Goal: Communication & Community: Participate in discussion

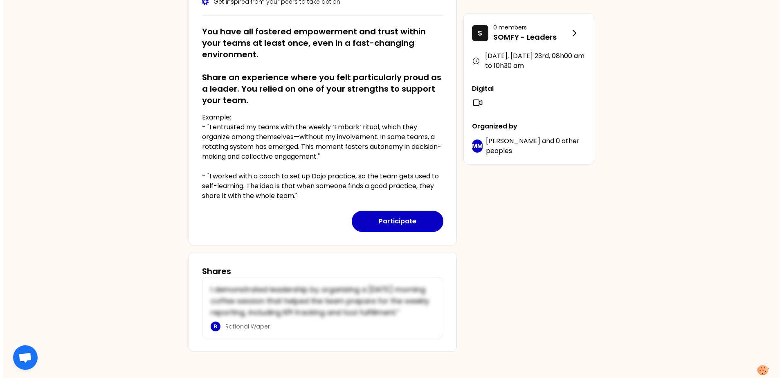
scroll to position [151, 0]
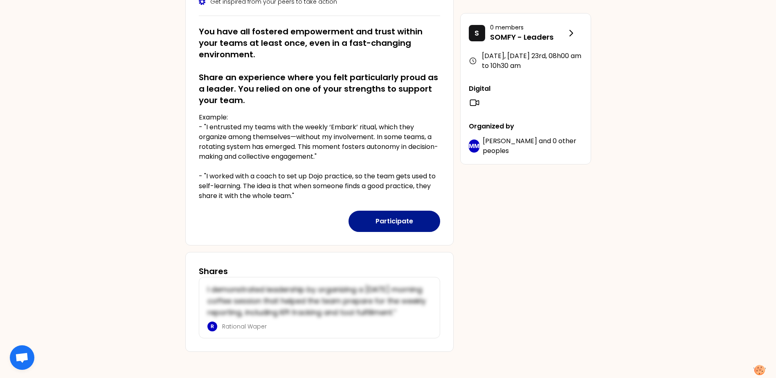
click at [413, 211] on button "Participate" at bounding box center [394, 221] width 92 height 21
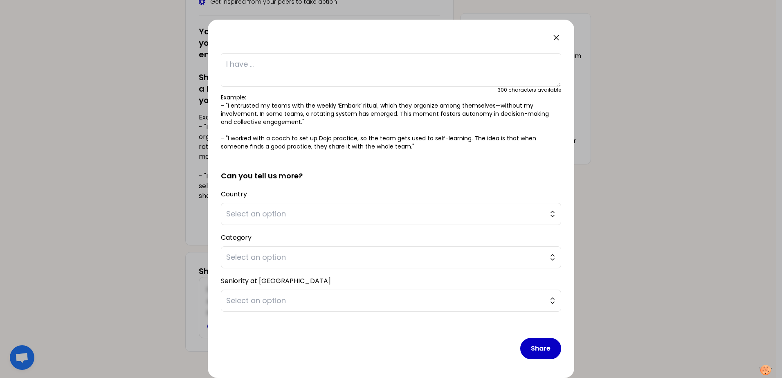
scroll to position [64, 0]
click at [321, 209] on span "Select an option" at bounding box center [385, 212] width 318 height 11
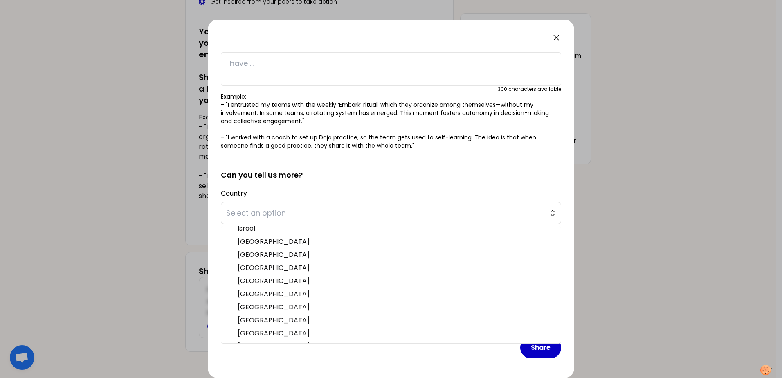
scroll to position [164, 0]
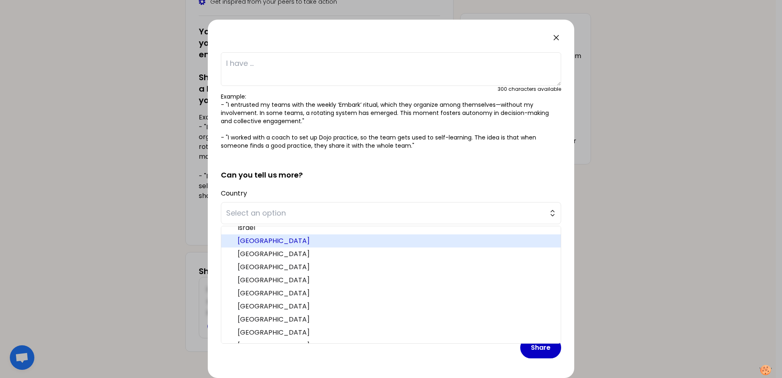
click at [328, 243] on span "[GEOGRAPHIC_DATA]" at bounding box center [396, 241] width 317 height 10
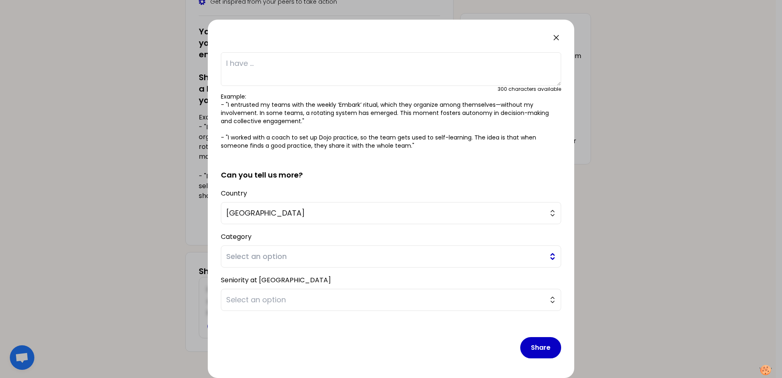
click at [331, 261] on span "Select an option" at bounding box center [385, 256] width 318 height 11
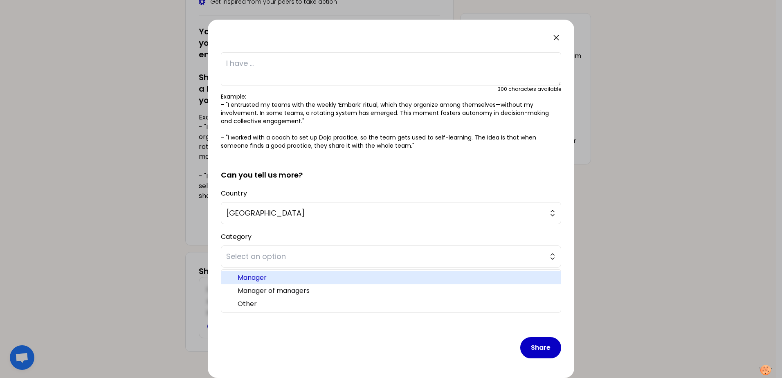
click at [329, 282] on span "Manager" at bounding box center [396, 278] width 317 height 10
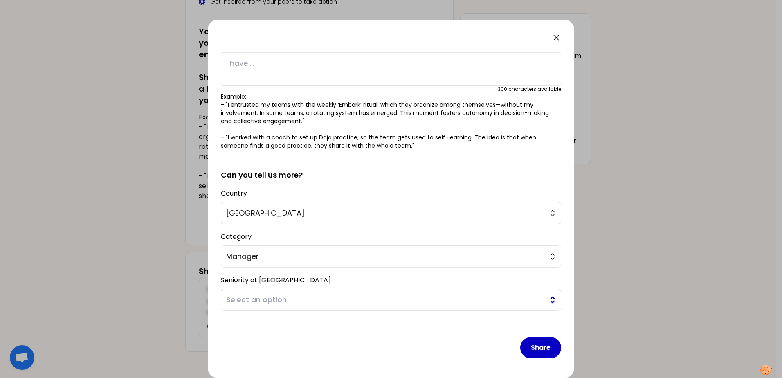
click at [334, 303] on span "Select an option" at bounding box center [385, 299] width 318 height 11
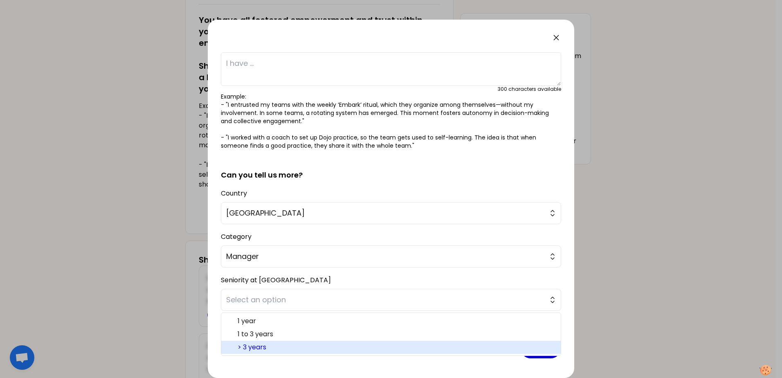
click at [324, 351] on span "> 3 years" at bounding box center [396, 347] width 317 height 10
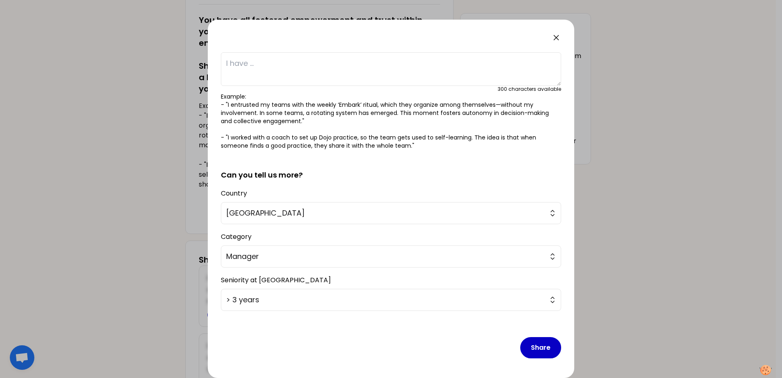
scroll to position [0, 0]
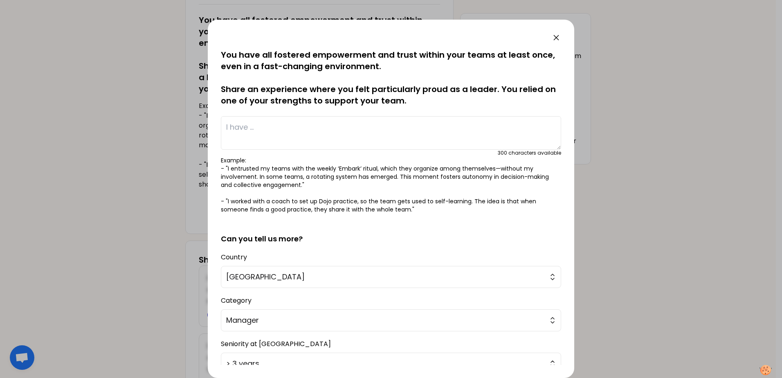
click at [364, 123] on textarea at bounding box center [391, 133] width 340 height 34
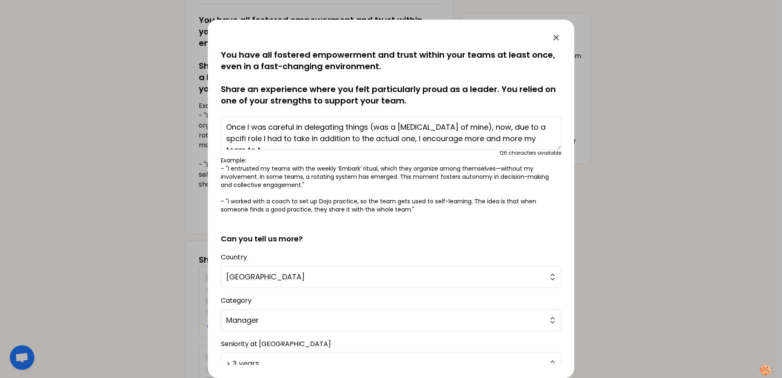
scroll to position [6, 0]
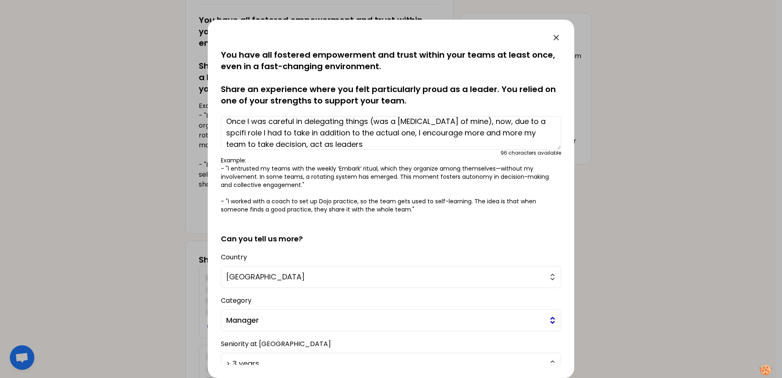
click at [324, 318] on span "Manager" at bounding box center [385, 319] width 318 height 11
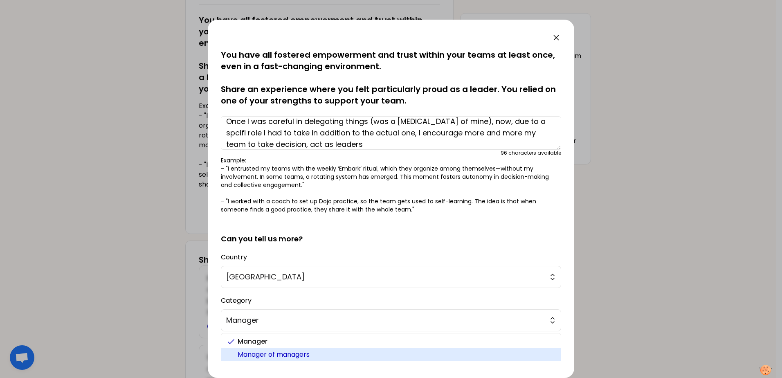
click at [327, 352] on span "Manager of managers" at bounding box center [396, 355] width 317 height 10
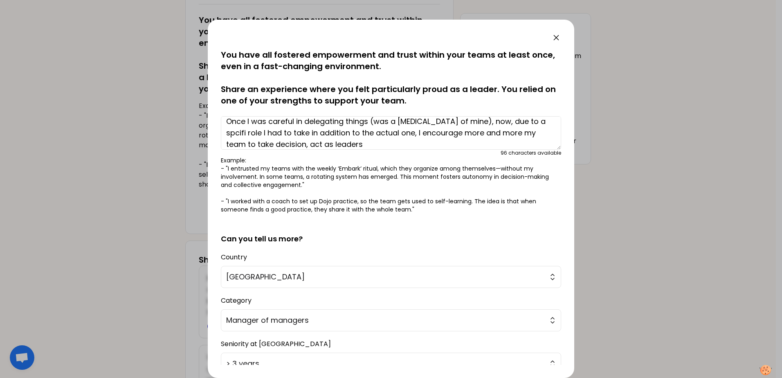
click at [543, 121] on textarea "Once I was careful in delegating things (was a [MEDICAL_DATA] of mine), now, du…" at bounding box center [391, 133] width 340 height 34
click at [427, 132] on textarea "Once I was careful in delegating things (was a [MEDICAL_DATA] of mine), now, du…" at bounding box center [391, 133] width 340 height 34
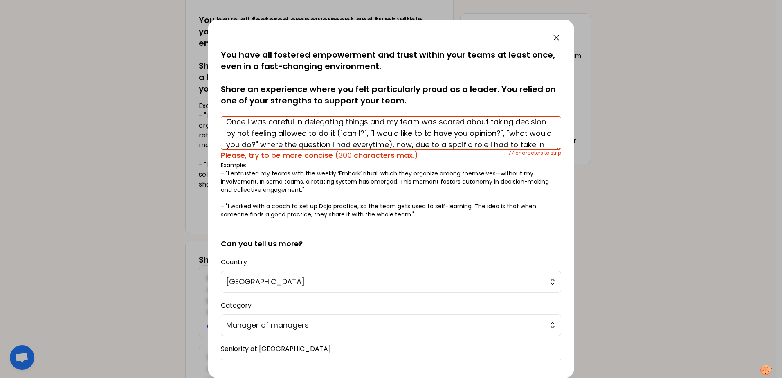
click at [376, 145] on textarea "Once I was careful in delegating things and my team was scared about taking dec…" at bounding box center [391, 133] width 340 height 34
click at [513, 143] on textarea "Once I was careful in delegating things and my team was scared about taking dec…" at bounding box center [391, 133] width 340 height 34
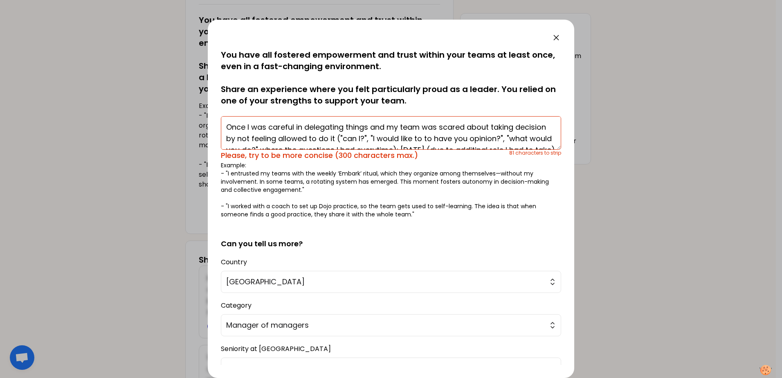
click at [382, 128] on textarea "Once I was careful in delegating things and my team was scared about taking dec…" at bounding box center [391, 133] width 340 height 34
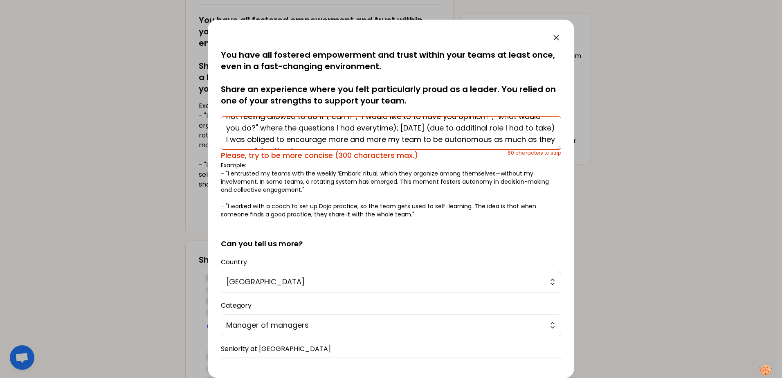
scroll to position [34, 0]
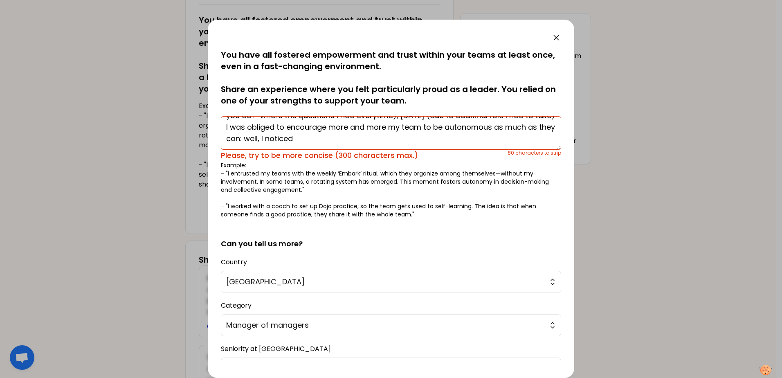
click at [435, 143] on textarea "Once I was careful in delegating things as my team was scared about taking deci…" at bounding box center [391, 133] width 340 height 34
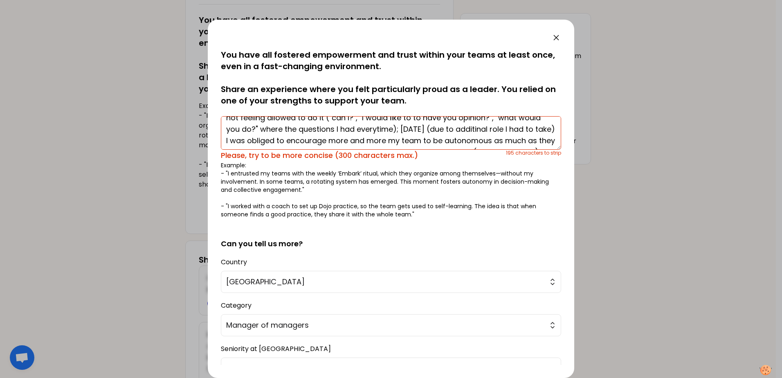
scroll to position [41, 0]
click at [353, 132] on textarea "Once I was careful in delegating things as my team was scared about taking deci…" at bounding box center [391, 133] width 340 height 34
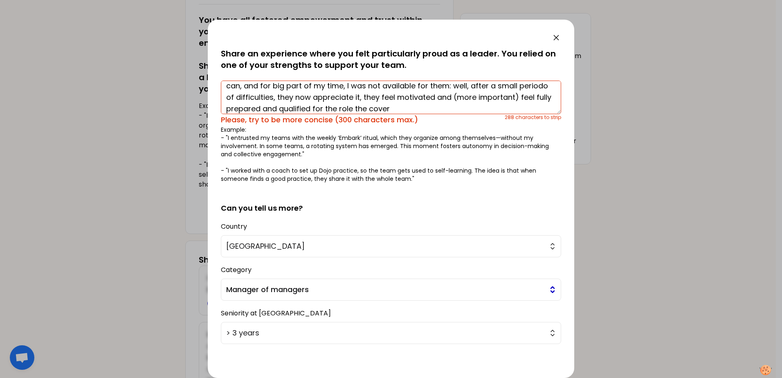
scroll to position [69, 0]
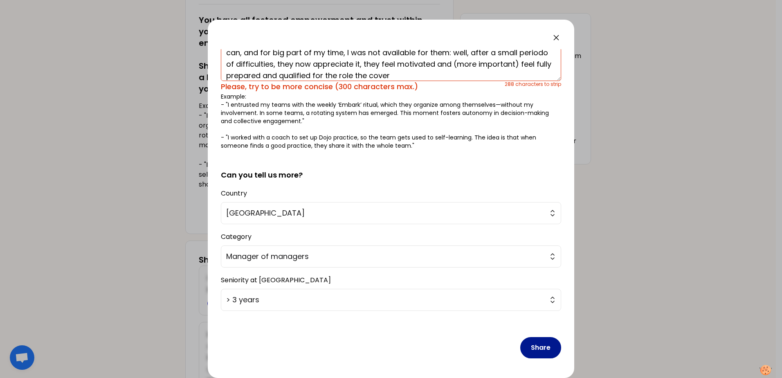
click at [547, 350] on button "Share" at bounding box center [540, 347] width 41 height 21
click at [501, 80] on textarea "Once I was careful in delegating things as my team was scared about taking deci…" at bounding box center [391, 64] width 340 height 34
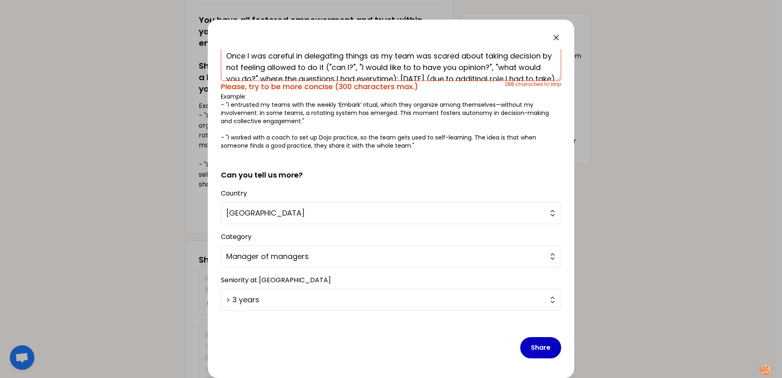
scroll to position [0, 0]
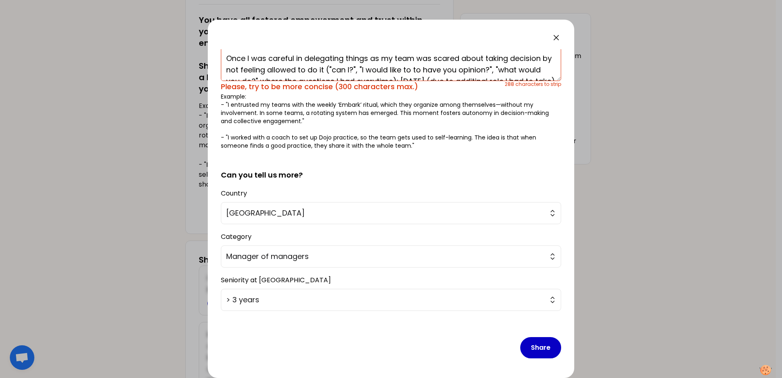
drag, startPoint x: 247, startPoint y: 59, endPoint x: 381, endPoint y: 59, distance: 134.1
click at [381, 59] on textarea "Once I was careful in delegating things as my team was scared about taking deci…" at bounding box center [391, 64] width 340 height 34
drag, startPoint x: 237, startPoint y: 68, endPoint x: 372, endPoint y: 66, distance: 135.0
click at [372, 66] on textarea "Once my team was scared about taking decision by not feeling allowed to do it (…" at bounding box center [391, 64] width 340 height 34
click at [327, 72] on textarea "Once my team was scared about taking decision by not feeling allowed to do it (…" at bounding box center [391, 64] width 340 height 34
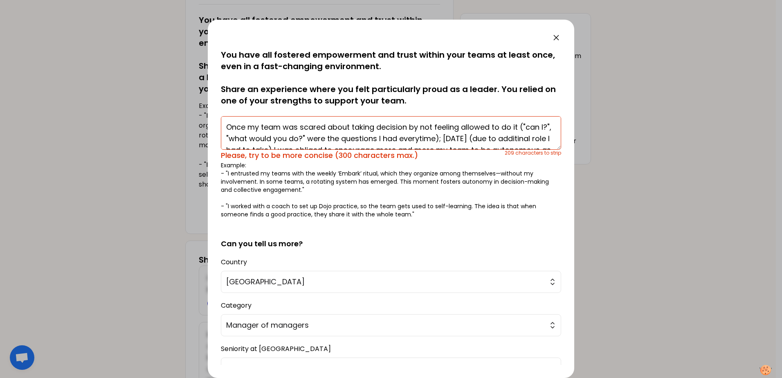
drag, startPoint x: 289, startPoint y: 52, endPoint x: 333, endPoint y: 122, distance: 83.1
click at [333, 122] on textarea "Once my team was scared about taking decision by not feeling allowed to do it (…" at bounding box center [391, 133] width 340 height 34
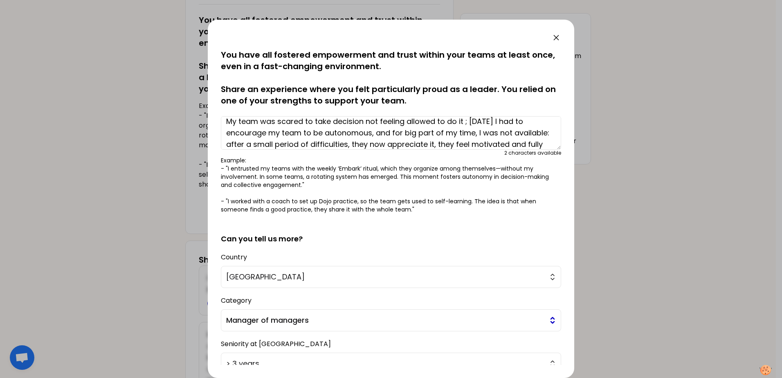
scroll to position [64, 0]
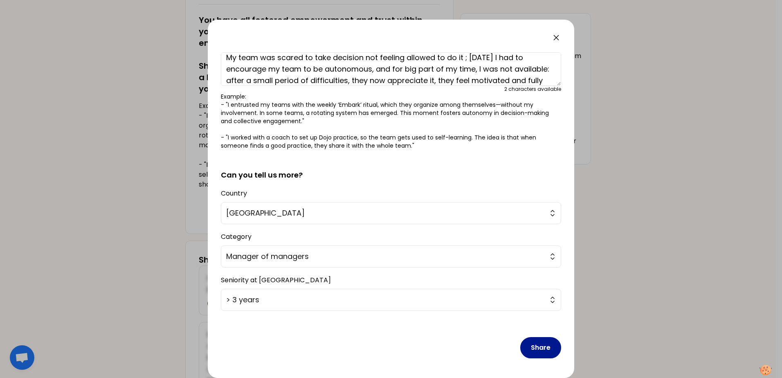
type textarea "My team was scared to take decision not feeling allowed to do it ; [DATE] I had…"
click at [534, 348] on button "Share" at bounding box center [540, 347] width 41 height 21
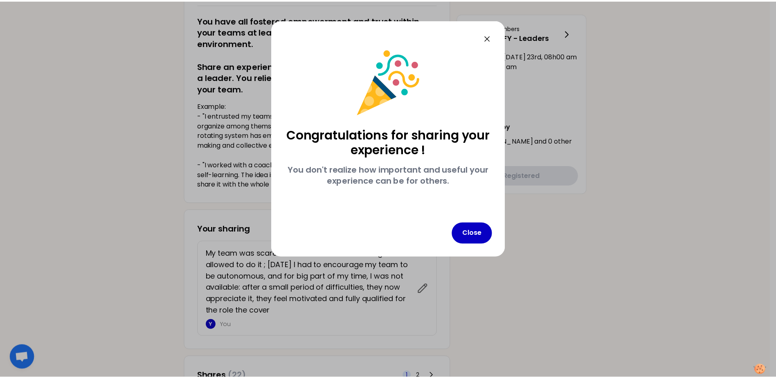
scroll to position [0, 0]
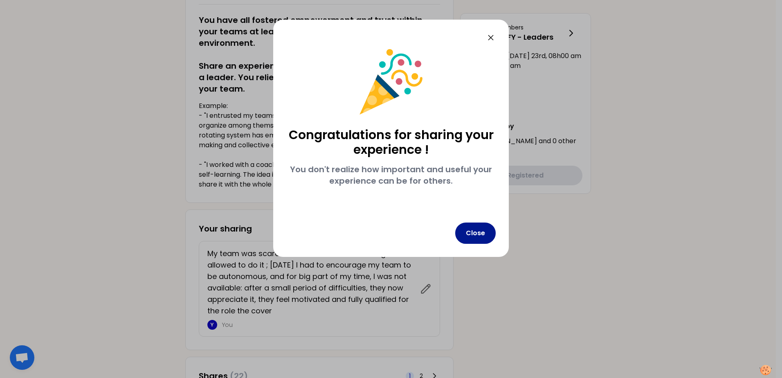
click at [478, 234] on button "Close" at bounding box center [475, 232] width 40 height 21
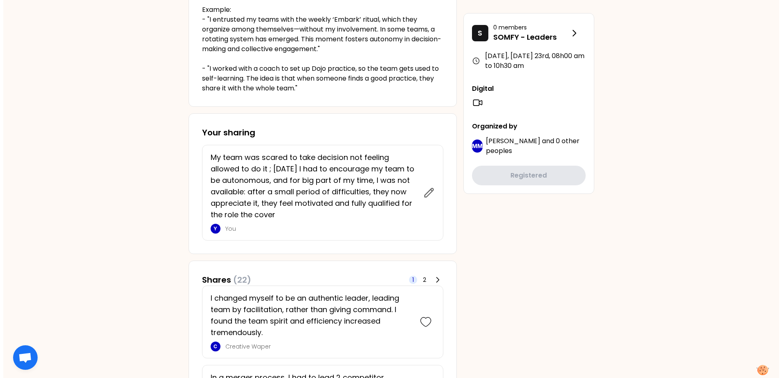
scroll to position [314, 0]
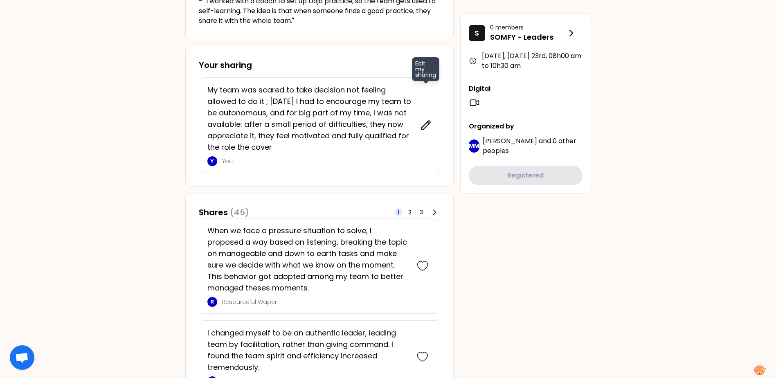
click at [425, 125] on icon at bounding box center [425, 125] width 9 height 9
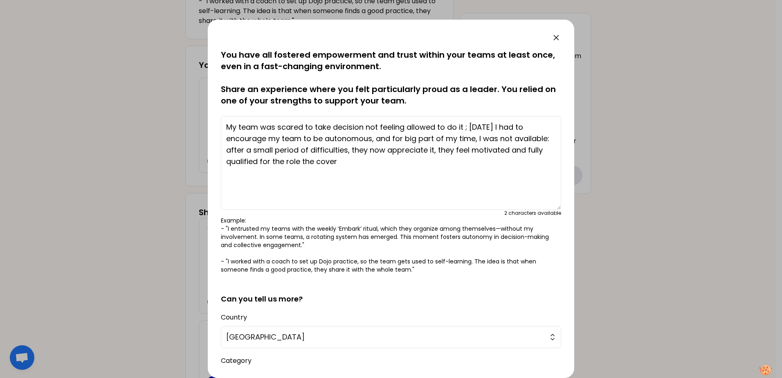
drag, startPoint x: 552, startPoint y: 145, endPoint x: 549, endPoint y: 205, distance: 60.2
click at [549, 205] on textarea "My team was scared to take decision not feeling allowed to do it ; [DATE] I had…" at bounding box center [391, 163] width 340 height 94
click at [227, 125] on textarea "My team was scared to take decision not feeling allowed to do it ; [DATE] I had…" at bounding box center [391, 163] width 340 height 94
drag, startPoint x: 469, startPoint y: 126, endPoint x: 374, endPoint y: 142, distance: 97.0
click at [374, 142] on textarea "My team was scared to take decision not feeling allowed to do it ; [DATE] I had…" at bounding box center [391, 163] width 340 height 94
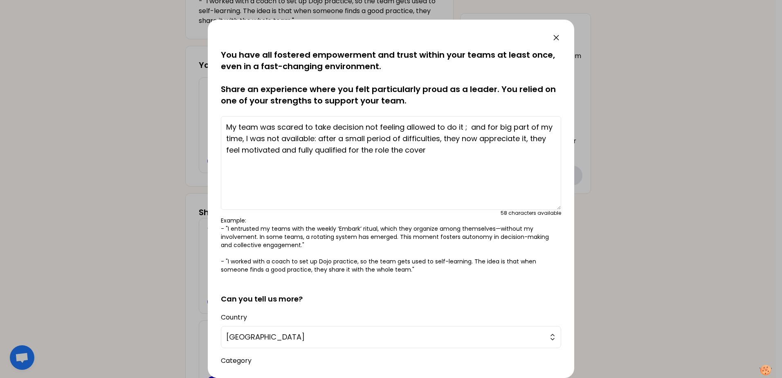
click at [230, 128] on textarea "My team was scared to take decision not feeling allowed to do it ; and for big …" at bounding box center [391, 163] width 340 height 94
paste textarea "[DATE] I had to encourage my team to be autonomous,"
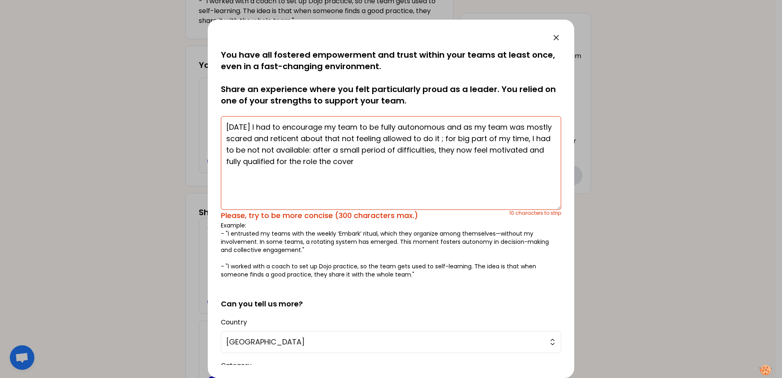
drag, startPoint x: 494, startPoint y: 127, endPoint x: 528, endPoint y: 130, distance: 34.9
click at [528, 130] on textarea "[DATE] I had to encourage my team to be fully autonomous and as my team was mos…" at bounding box center [391, 163] width 340 height 94
click at [243, 140] on textarea "[DATE] I had to encourage my team to be fully autonomous and as they were mostl…" at bounding box center [391, 163] width 340 height 94
drag, startPoint x: 384, startPoint y: 139, endPoint x: 440, endPoint y: 139, distance: 56.0
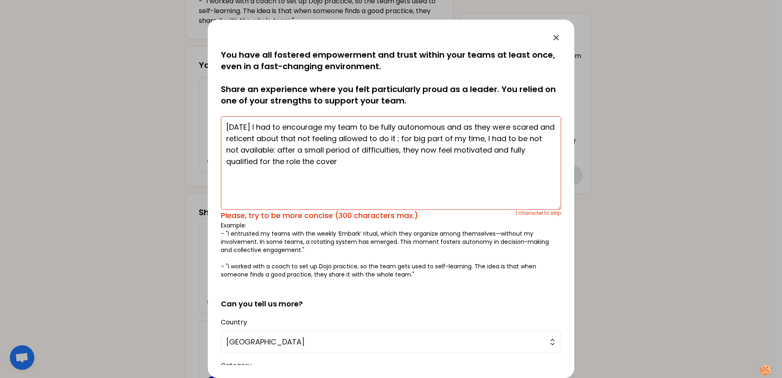
click at [440, 139] on textarea "[DATE] I had to encourage my team to be fully autonomous and as they were scare…" at bounding box center [391, 163] width 340 height 94
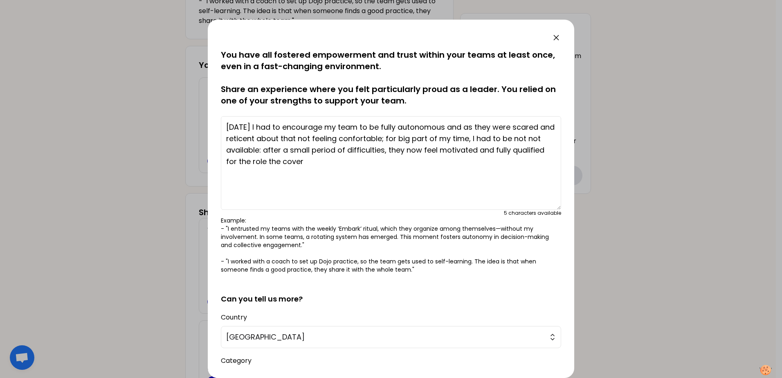
click at [430, 137] on textarea "[DATE] I had to encourage my team to be fully autonomous and as they were scare…" at bounding box center [391, 163] width 340 height 94
click at [355, 161] on textarea "[DATE] I had to encourage my team to be fully autonomous and, they were reticen…" at bounding box center [391, 163] width 340 height 94
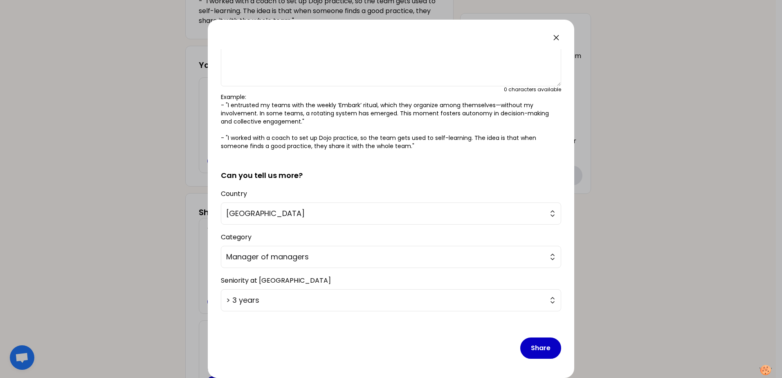
scroll to position [124, 0]
type textarea "[DATE] I had to encourage my team to be fully autonomous and, they were reticen…"
click at [533, 347] on button "Share" at bounding box center [540, 347] width 41 height 21
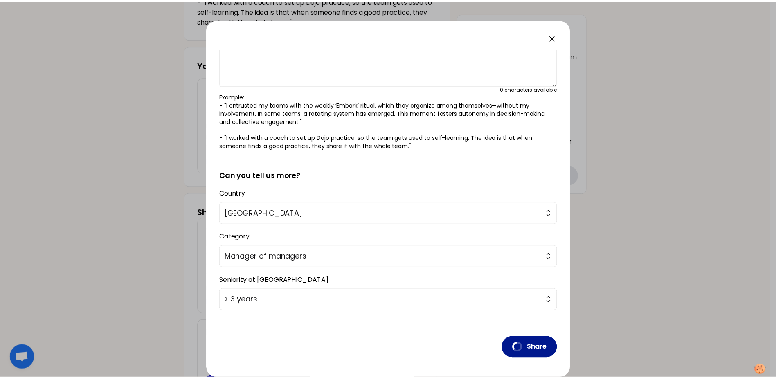
scroll to position [0, 0]
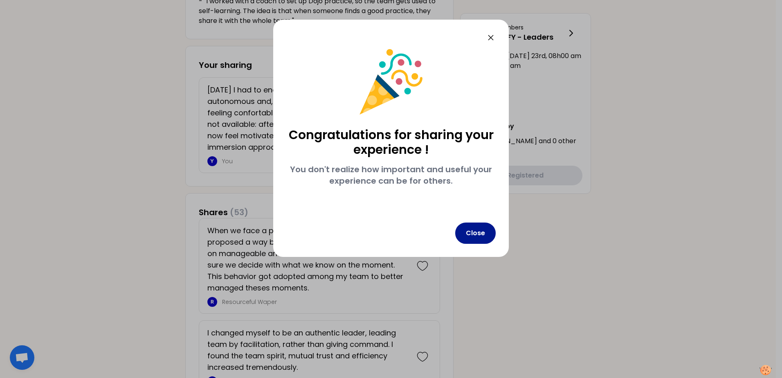
click at [479, 232] on button "Close" at bounding box center [475, 232] width 40 height 21
